Goal: Navigation & Orientation: Find specific page/section

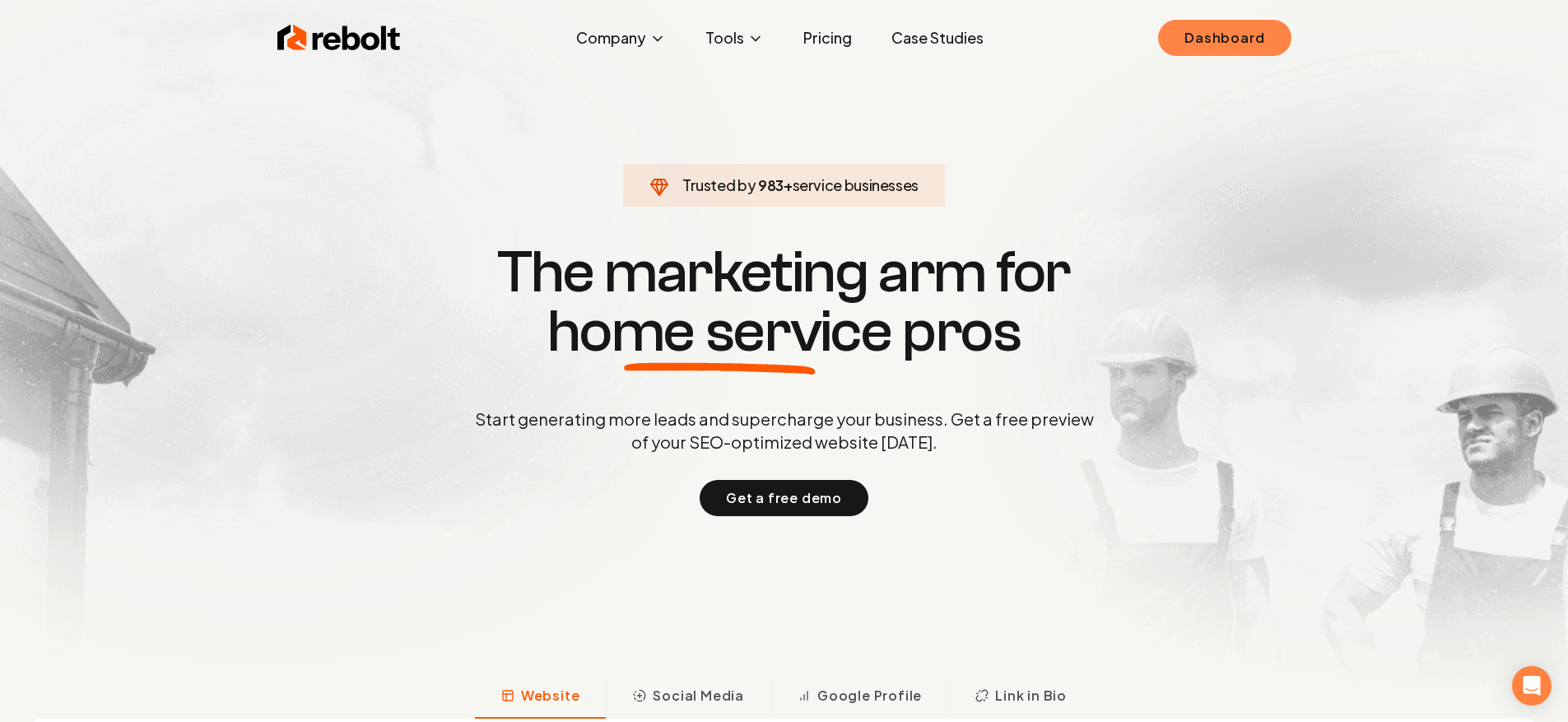
click at [1231, 41] on link "Dashboard" at bounding box center [1224, 38] width 132 height 36
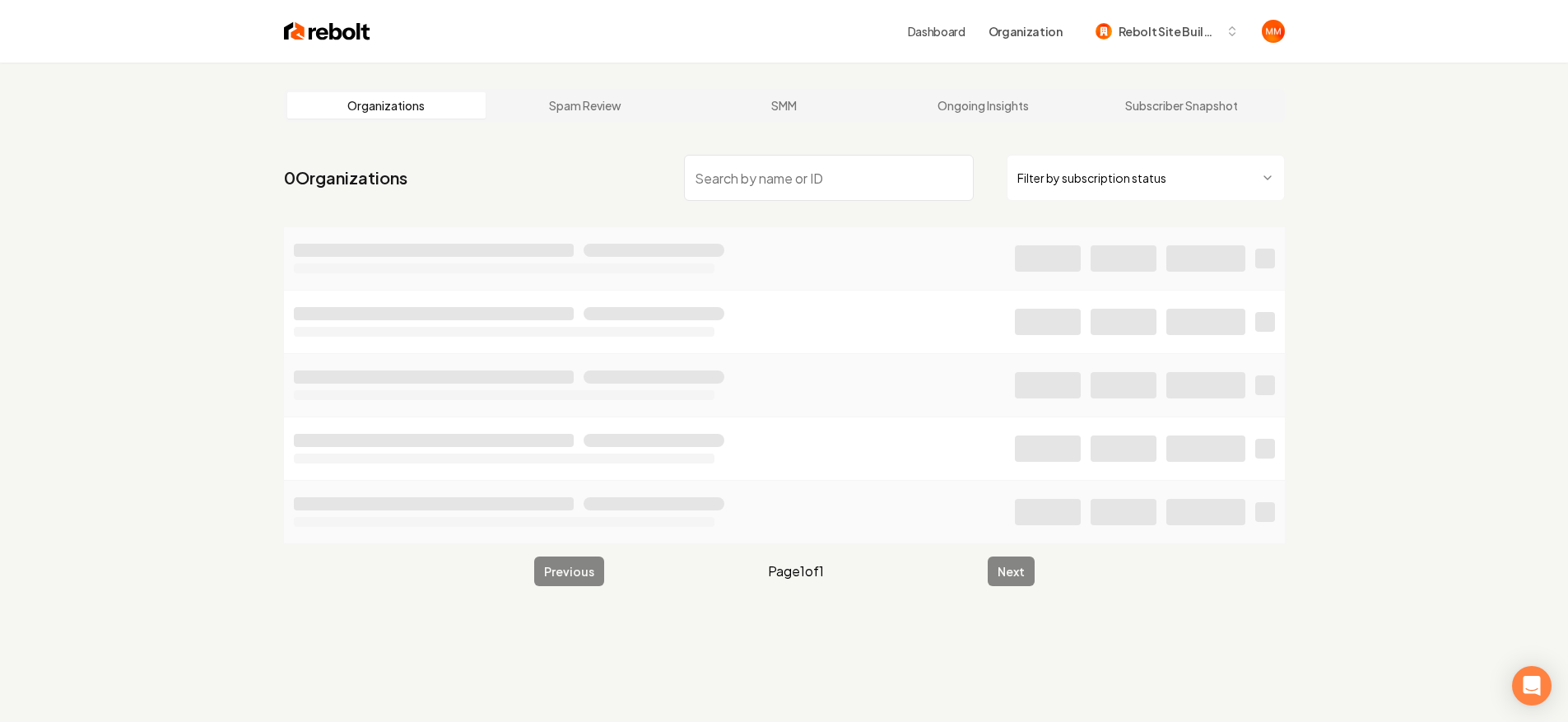
click at [904, 172] on input "search" at bounding box center [828, 177] width 290 height 46
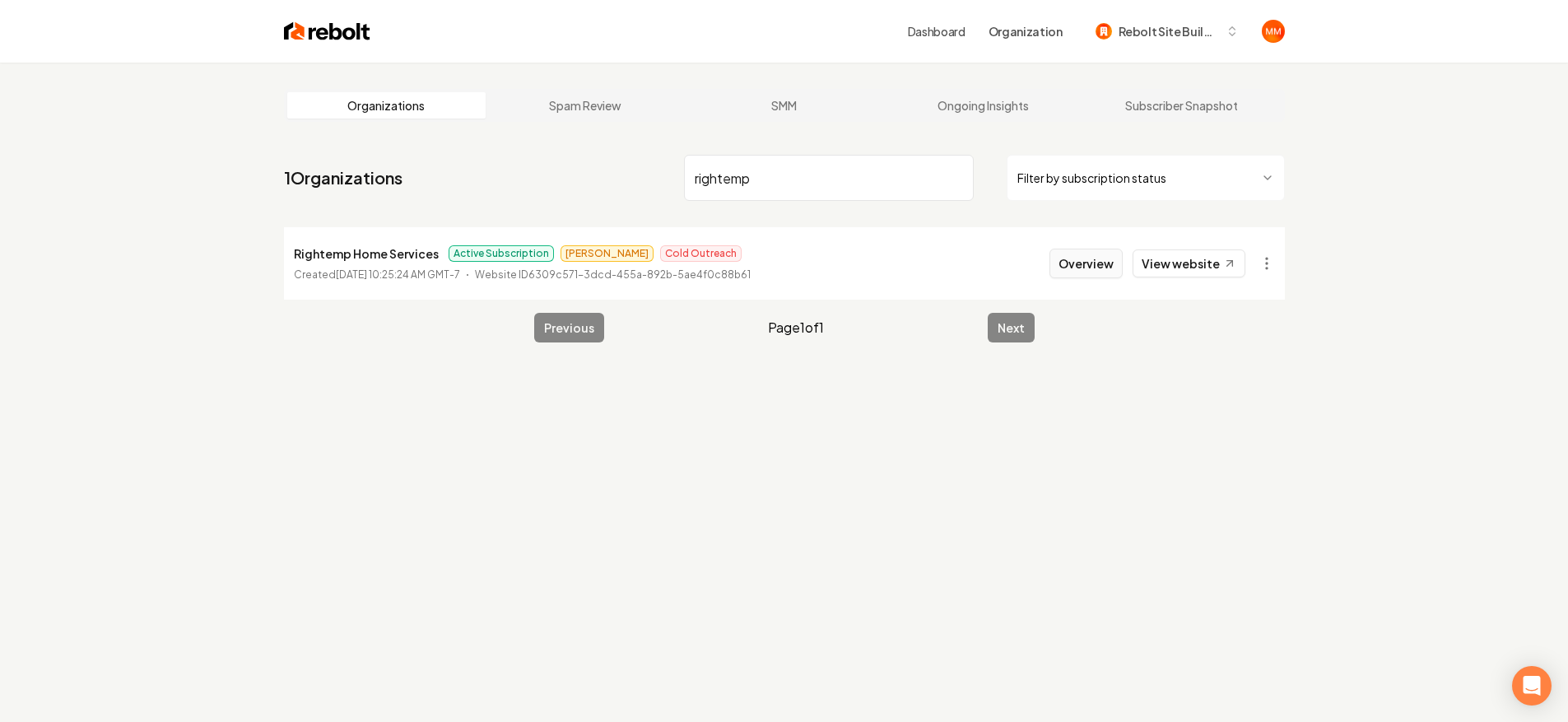
type input "rightemp"
click at [1073, 263] on button "Overview" at bounding box center [1086, 264] width 74 height 30
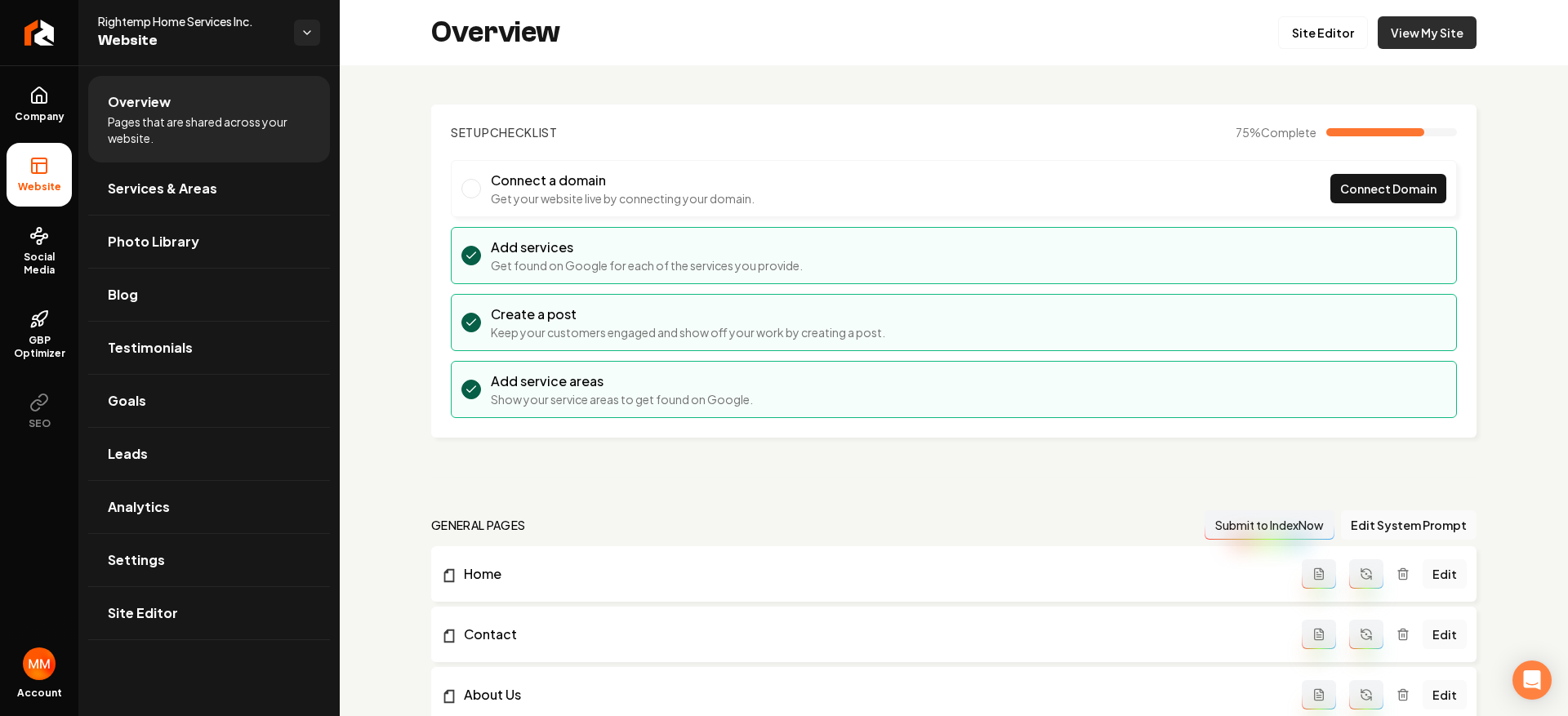
click at [1437, 43] on link "View My Site" at bounding box center [1427, 33] width 99 height 33
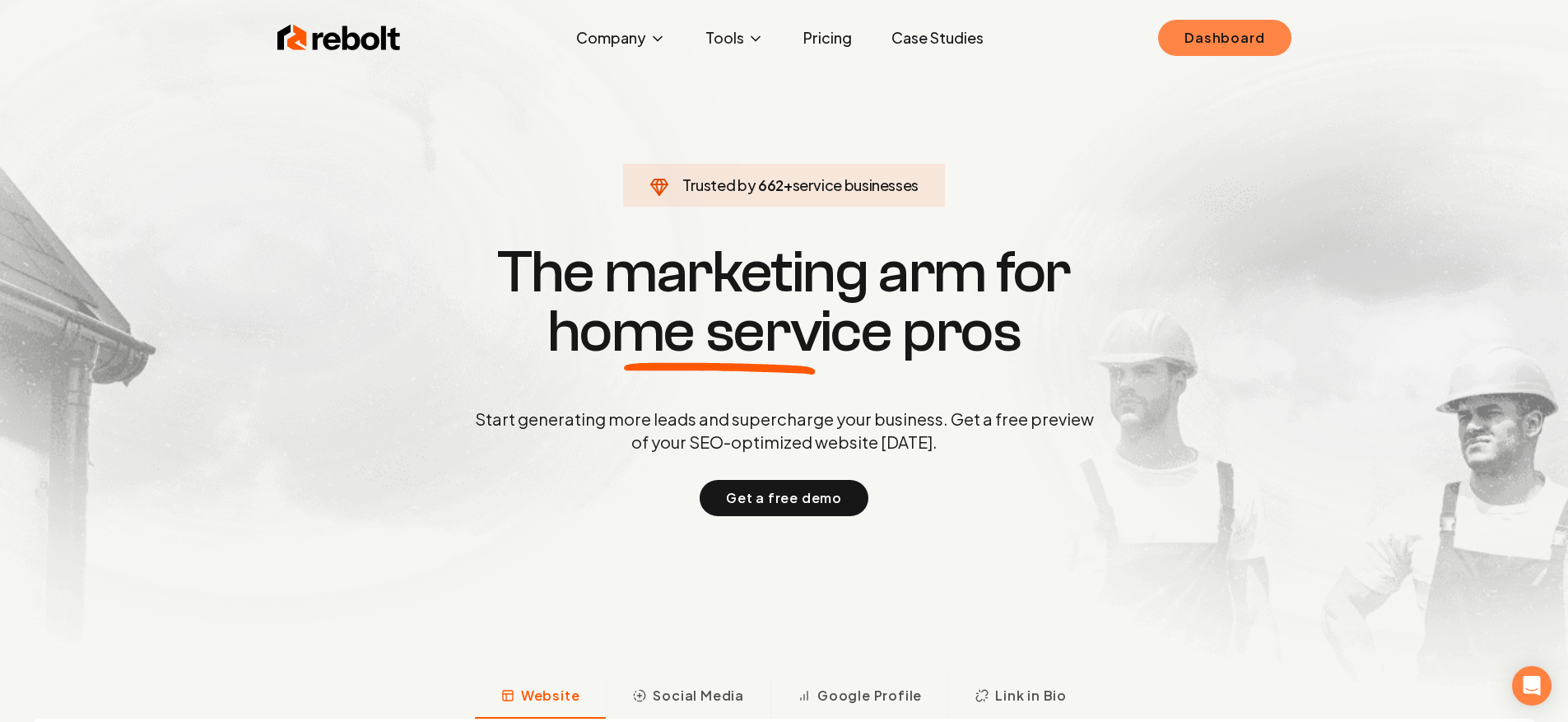
click at [1241, 32] on link "Dashboard" at bounding box center [1224, 38] width 132 height 36
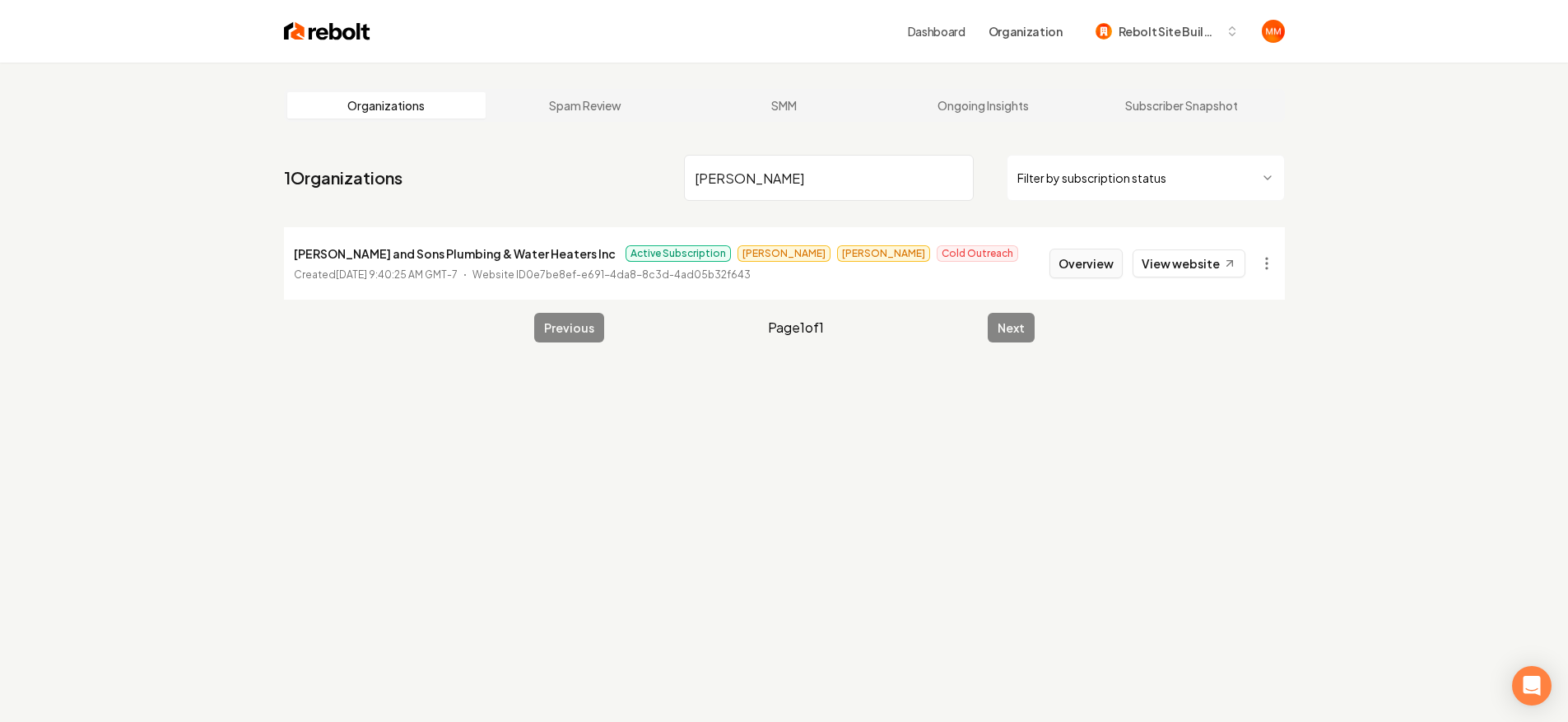
type input "neil"
click at [1080, 273] on button "Overview" at bounding box center [1086, 264] width 74 height 30
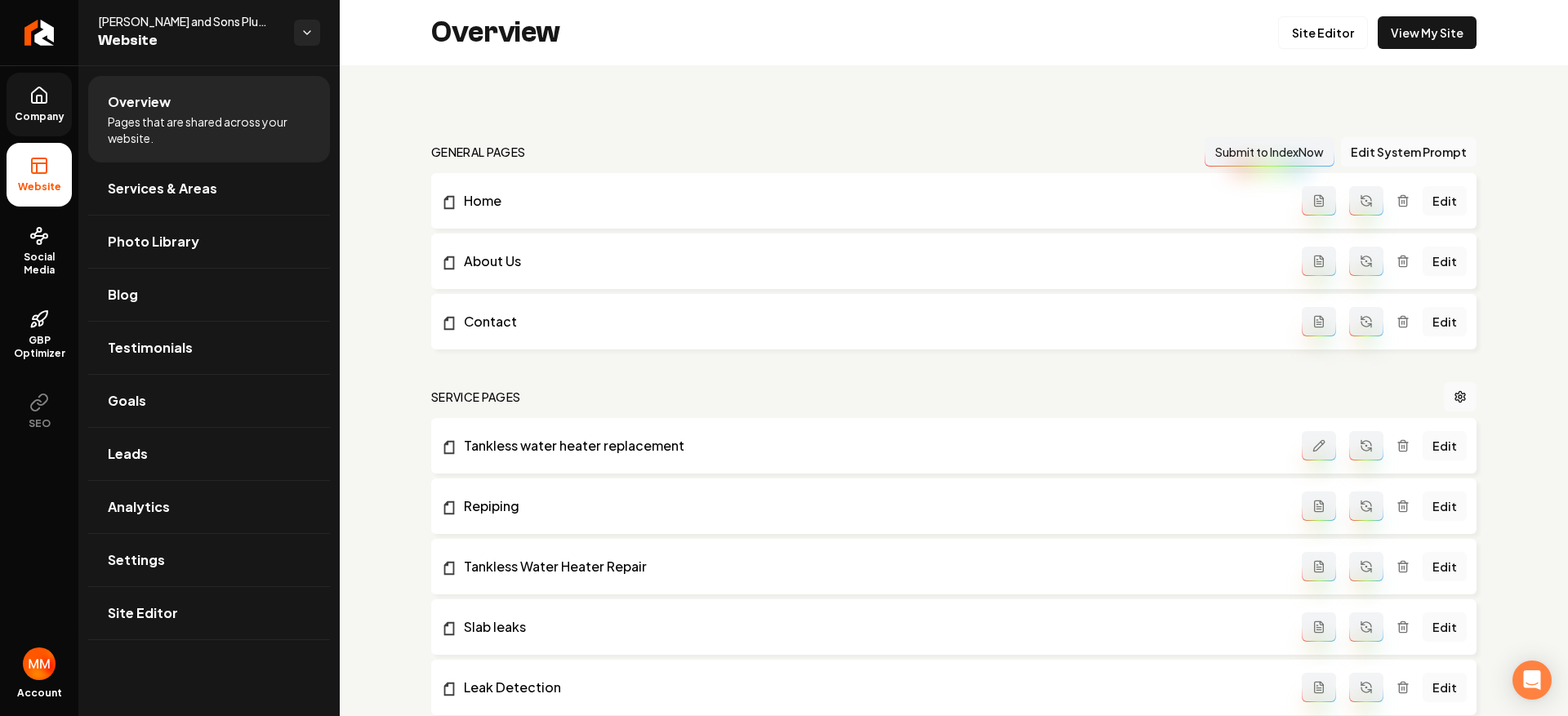
click at [37, 96] on icon at bounding box center [39, 99] width 5 height 7
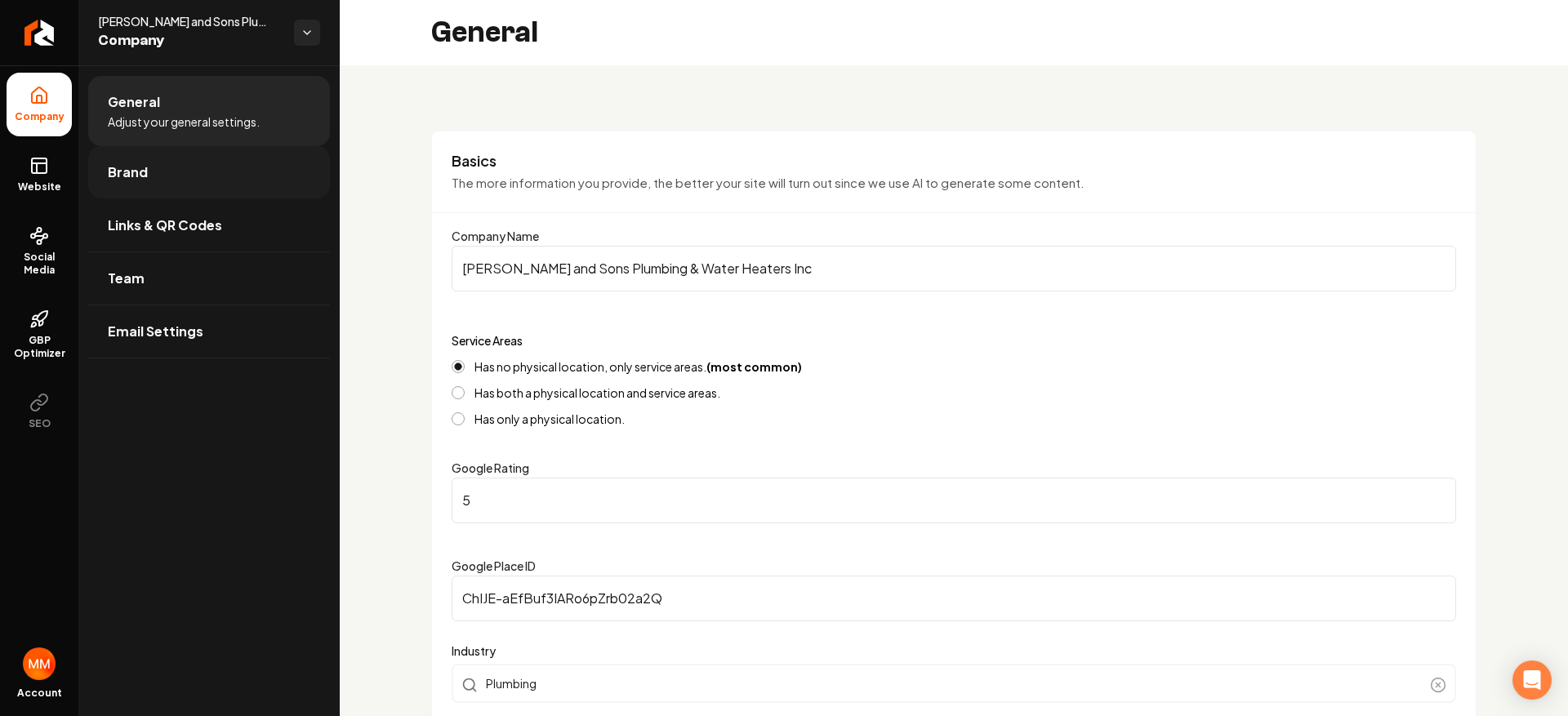
click at [212, 178] on link "Brand" at bounding box center [208, 172] width 242 height 52
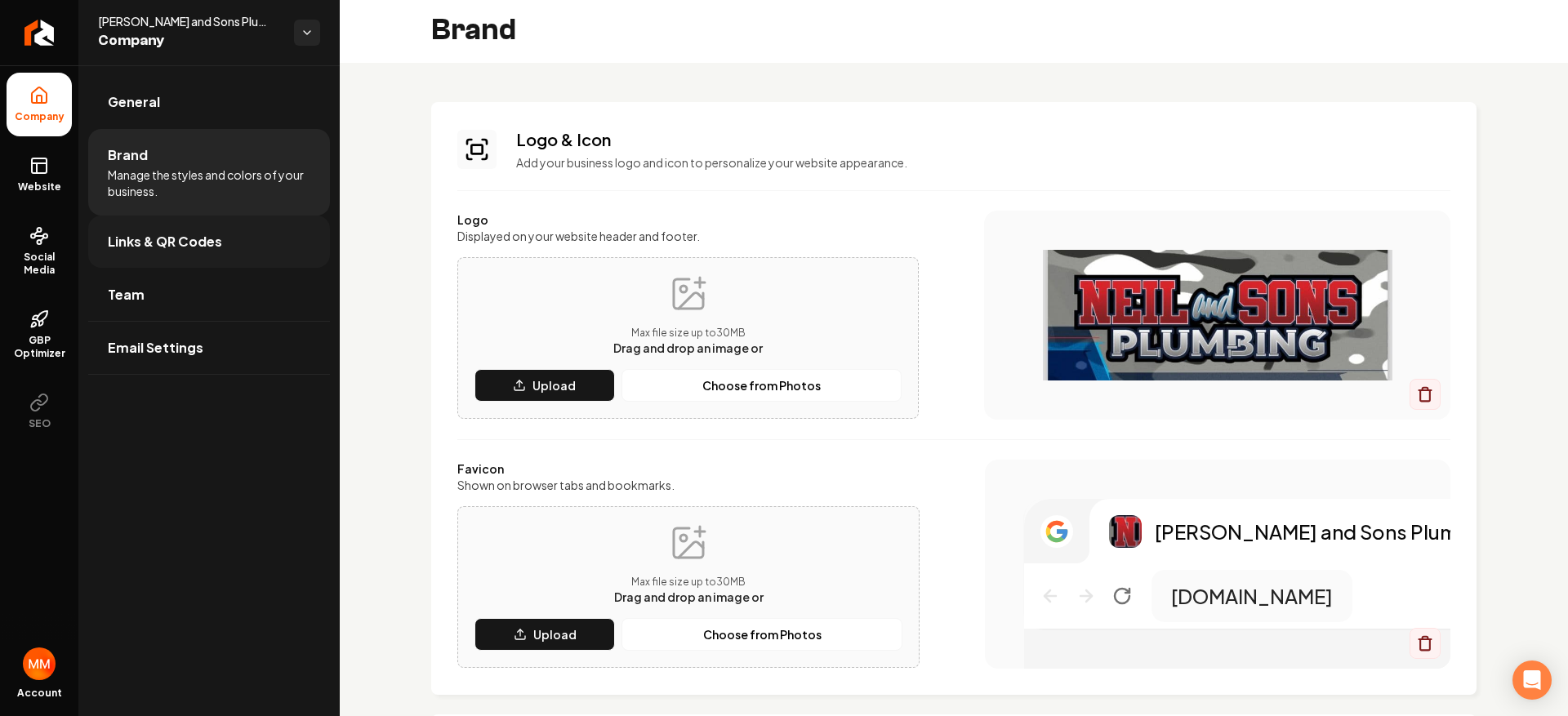
scroll to position [3, 0]
click at [223, 241] on link "Links & QR Codes" at bounding box center [208, 241] width 242 height 52
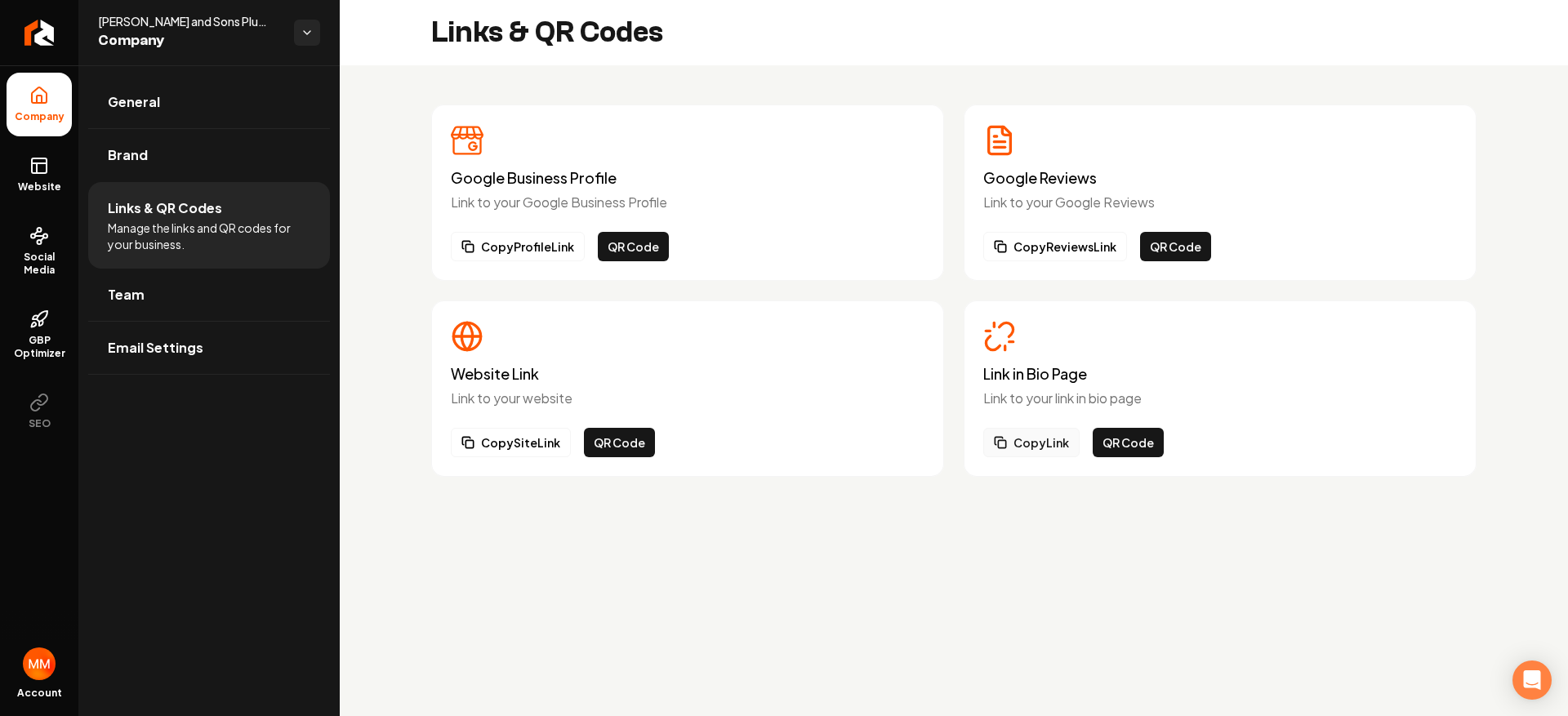
click at [1043, 438] on button "Copy Link" at bounding box center [1032, 442] width 97 height 30
click at [1147, 445] on button "QR Code" at bounding box center [1128, 442] width 71 height 30
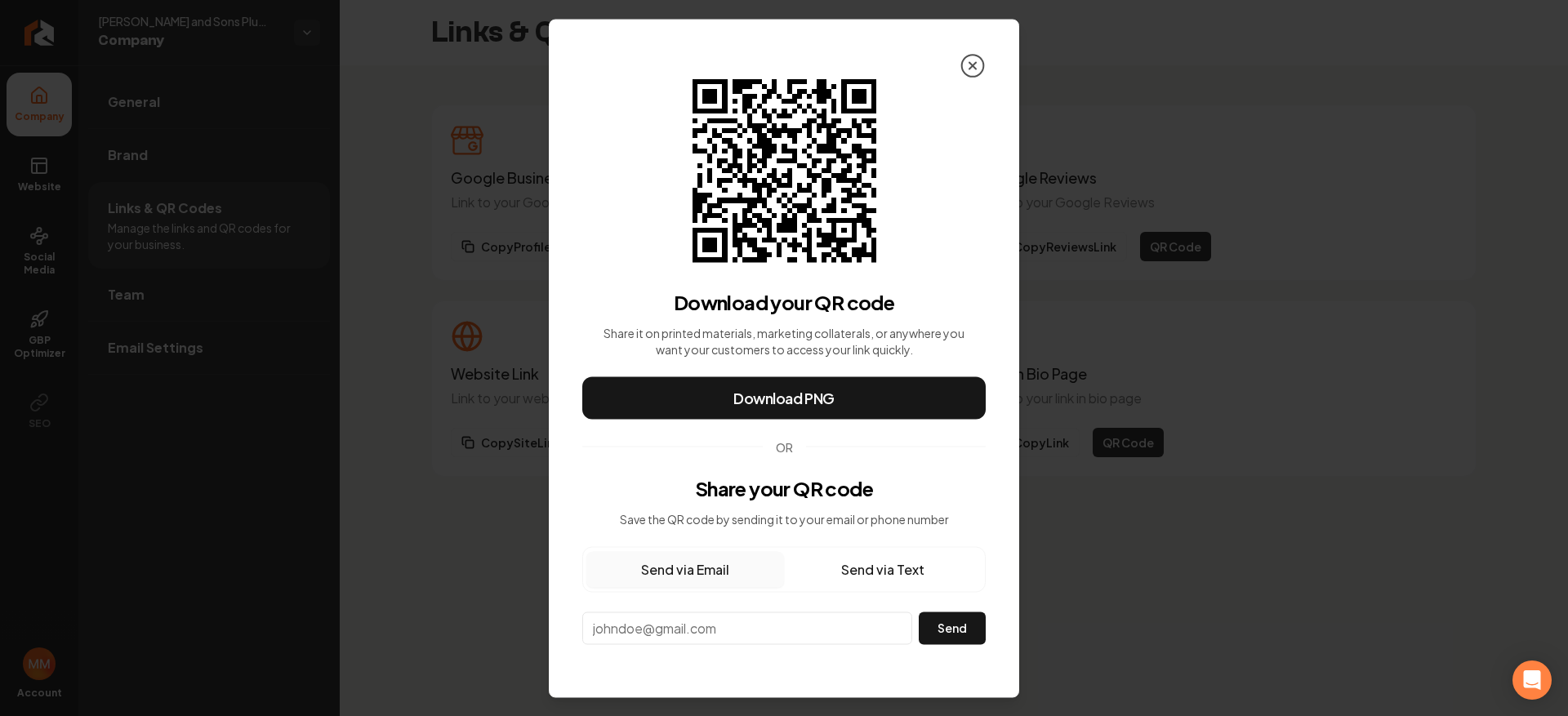
click at [984, 69] on icon at bounding box center [972, 65] width 26 height 26
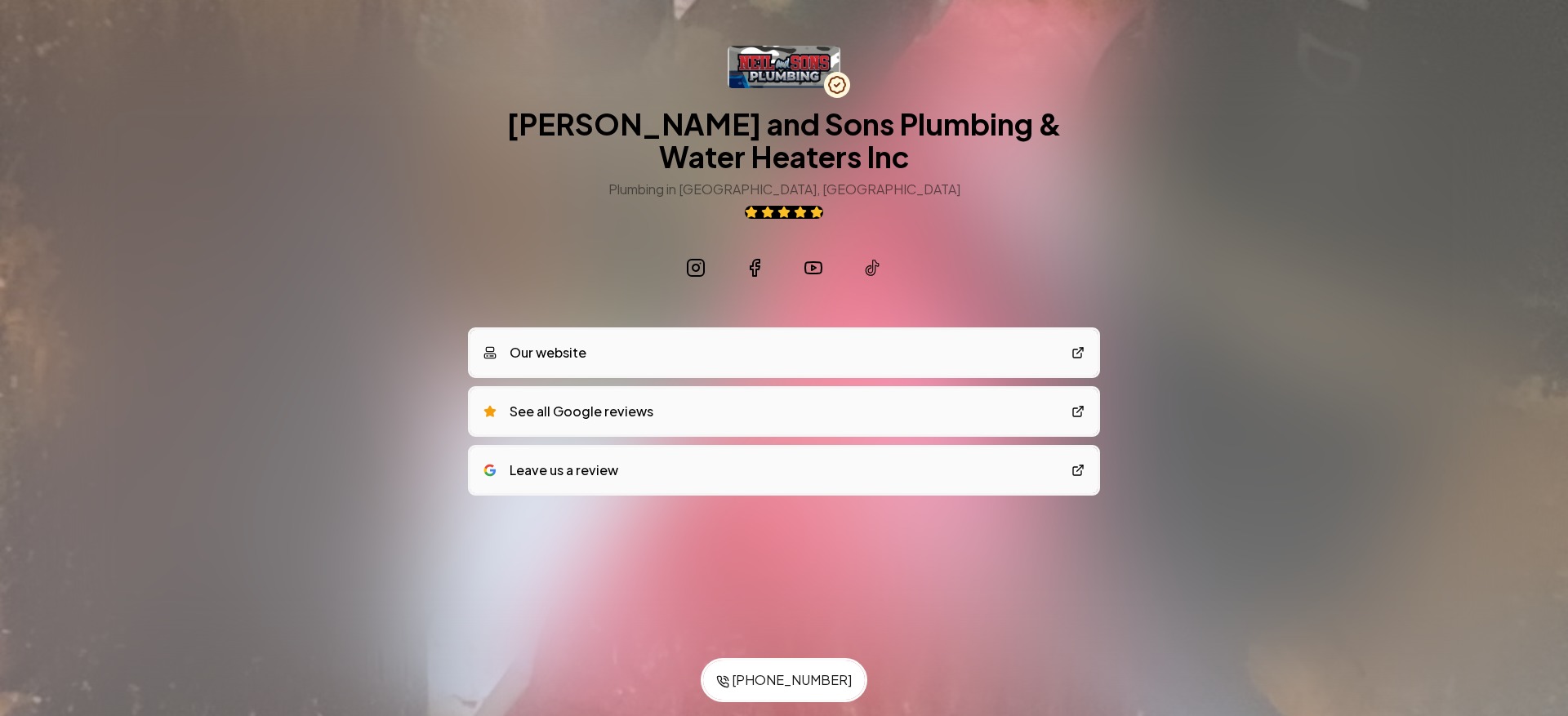
click at [1235, 252] on div "Save to Contacts (951) 546-8058 Neil and Sons Plumbing & Water Heaters Inc Plum…" at bounding box center [784, 305] width 1568 height 610
click at [733, 332] on link "Our website" at bounding box center [784, 351] width 627 height 45
